Goal: Information Seeking & Learning: Learn about a topic

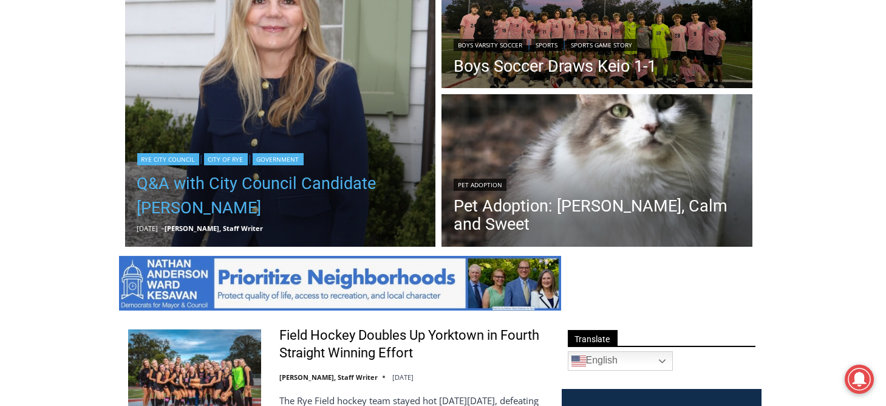
click at [376, 185] on link "Q&A with City Council Candidate [PERSON_NAME]" at bounding box center [280, 195] width 287 height 49
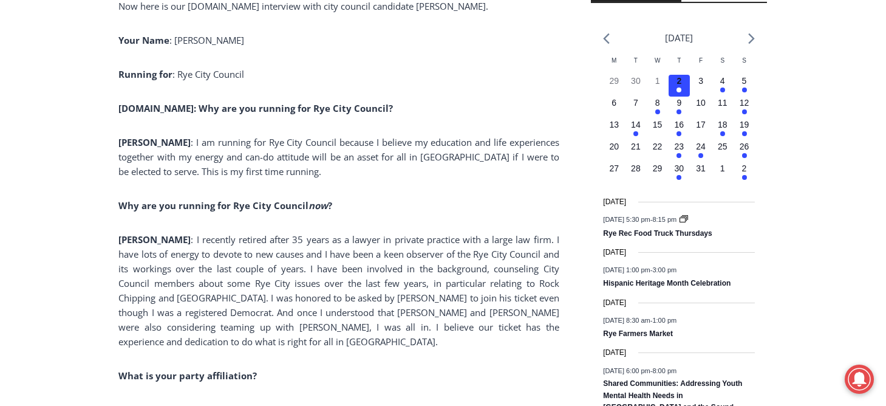
scroll to position [1555, 0]
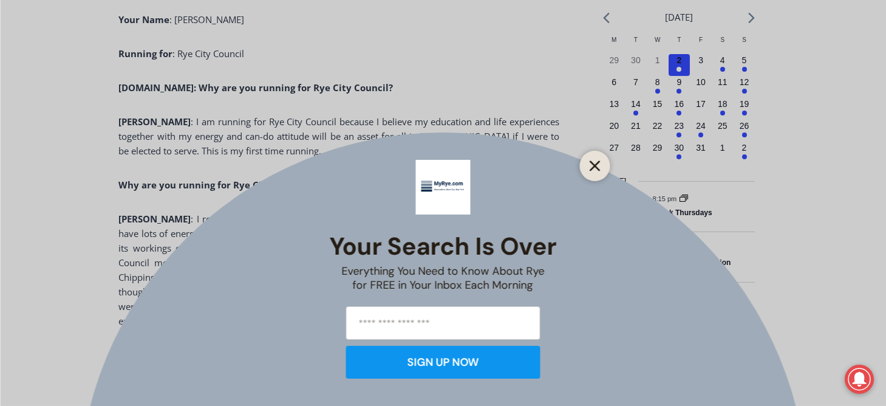
click at [597, 163] on line "Close" at bounding box center [594, 166] width 9 height 9
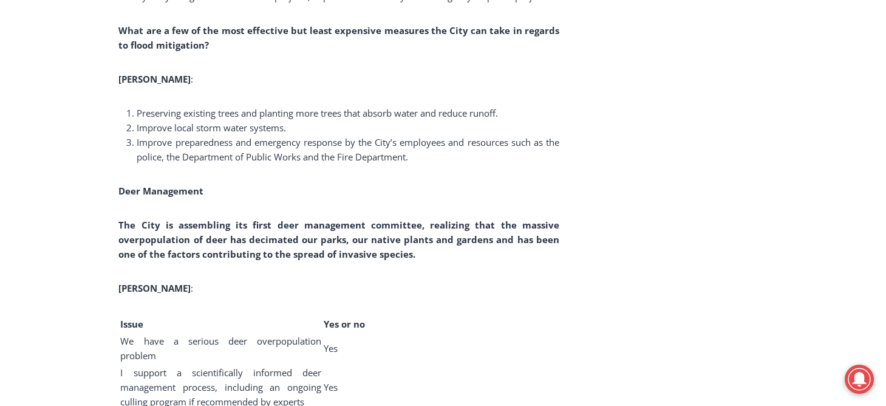
scroll to position [5320, 0]
